Goal: Information Seeking & Learning: Learn about a topic

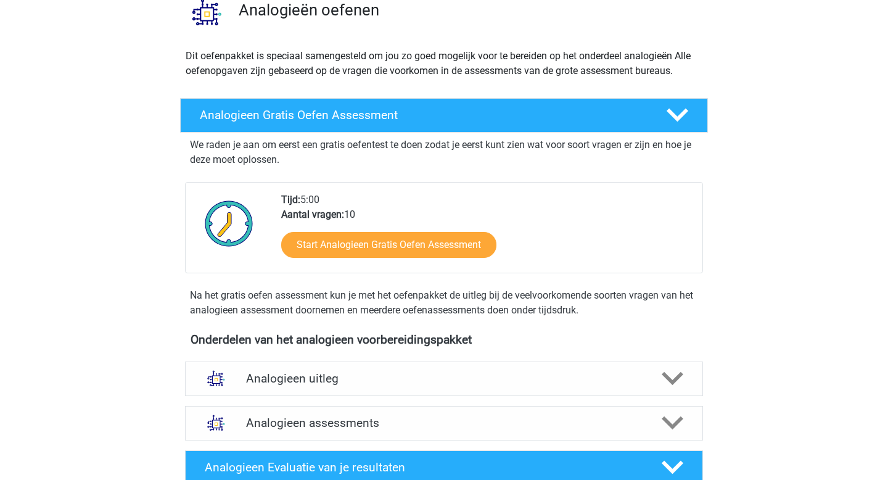
scroll to position [258, 0]
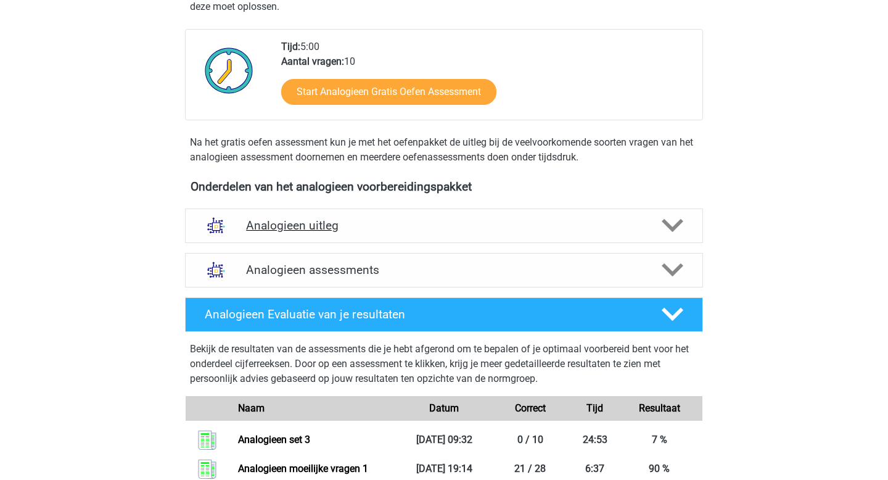
click at [607, 236] on div "Analogieen uitleg" at bounding box center [444, 225] width 518 height 35
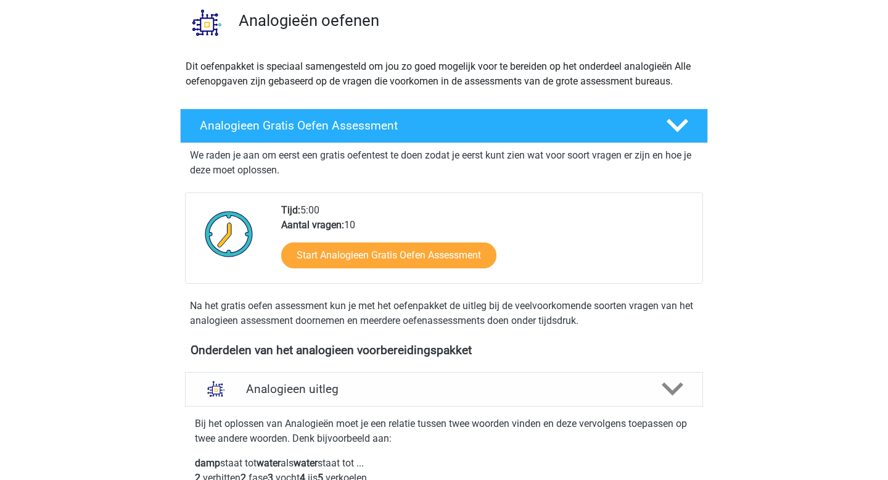
scroll to position [0, 0]
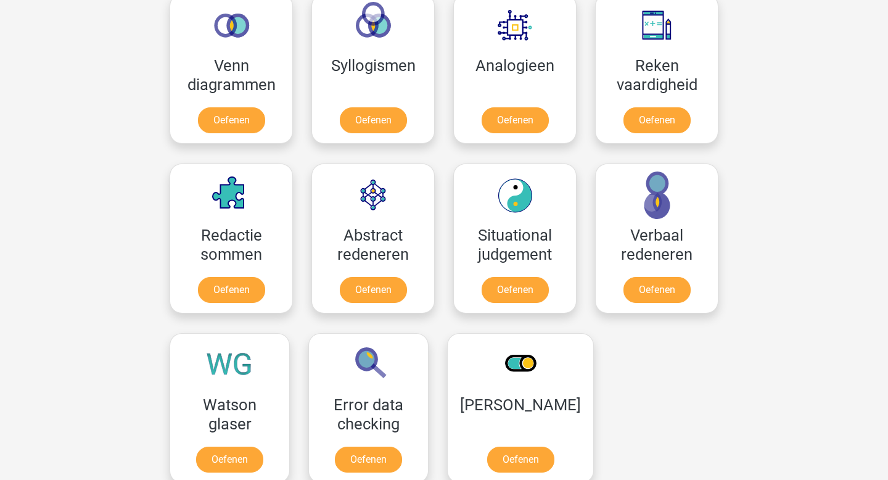
scroll to position [1495, 0]
